Goal: Task Accomplishment & Management: Manage account settings

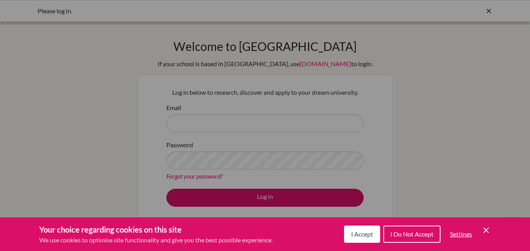
click at [239, 109] on div "Cookie Preferences" at bounding box center [265, 125] width 530 height 251
click at [355, 238] on button "I Accept" at bounding box center [362, 234] width 36 height 17
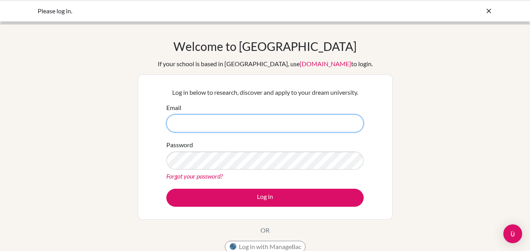
click at [300, 121] on input "Email" at bounding box center [264, 124] width 197 height 18
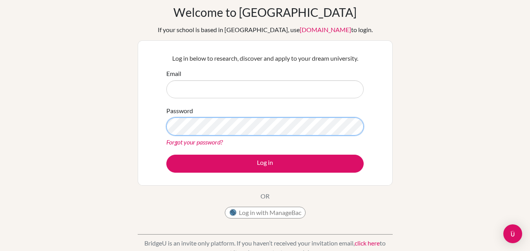
scroll to position [24, 0]
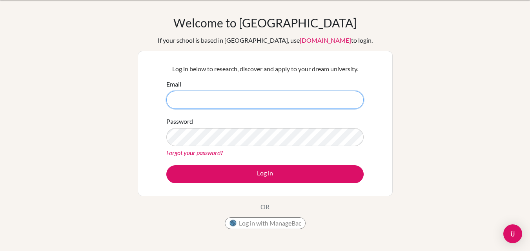
click at [280, 104] on input "Email" at bounding box center [264, 100] width 197 height 18
click at [224, 100] on input "Email" at bounding box center [264, 100] width 197 height 18
type input "024a324@sxc.edu.np"
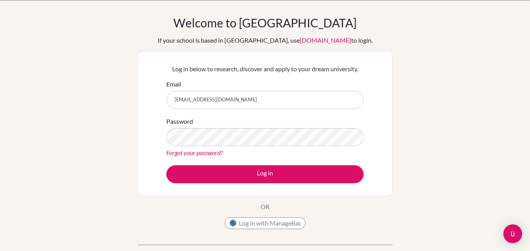
click at [184, 151] on link "Forgot your password?" at bounding box center [194, 152] width 56 height 7
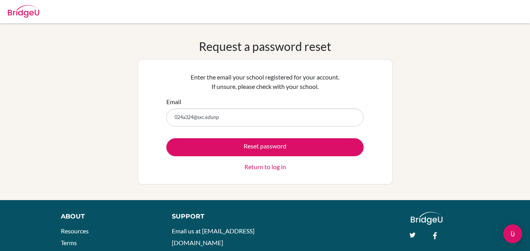
type input "024a324@sxc.edunp"
click at [166, 138] on button "Reset password" at bounding box center [264, 147] width 197 height 18
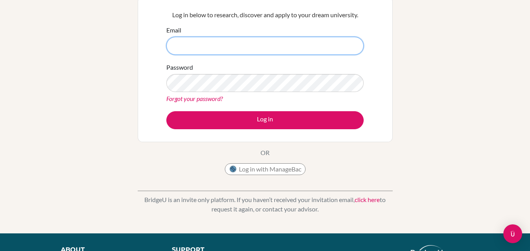
scroll to position [115, 0]
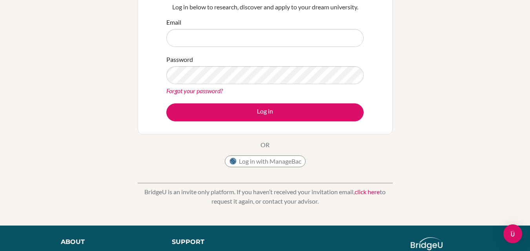
click at [405, 143] on div "Welcome to BridgeU If your school is based in China, use app.bridge-u.com.cn to…" at bounding box center [265, 67] width 530 height 286
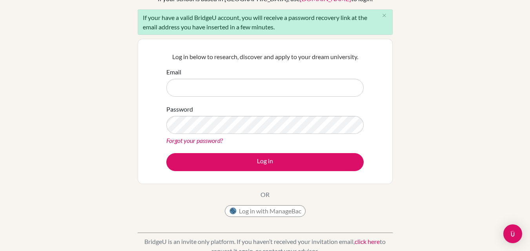
scroll to position [0, 0]
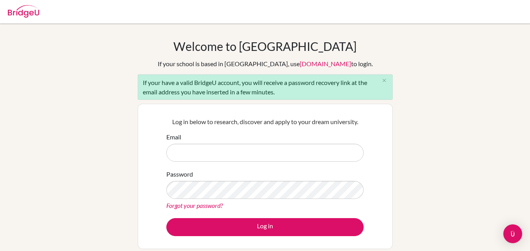
click at [264, 172] on div "Password Forgot your password?" at bounding box center [264, 190] width 197 height 41
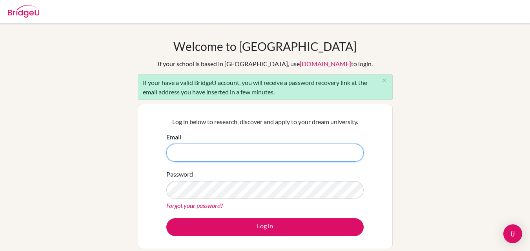
click at [265, 152] on input "Email" at bounding box center [264, 153] width 197 height 18
